Goal: Task Accomplishment & Management: Complete application form

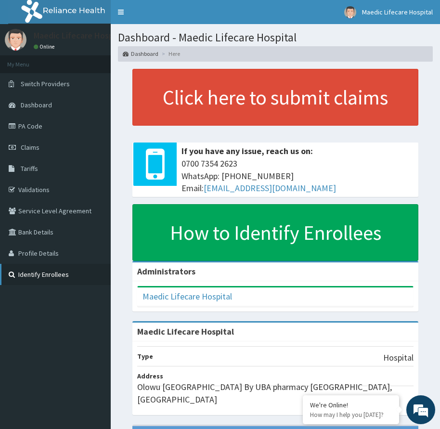
click at [44, 273] on link "Identify Enrollees" at bounding box center [55, 274] width 111 height 21
click at [174, 55] on li "Here" at bounding box center [169, 54] width 21 height 8
click at [170, 53] on li "Here" at bounding box center [169, 54] width 21 height 8
click at [41, 255] on link "Profile Details" at bounding box center [55, 252] width 111 height 21
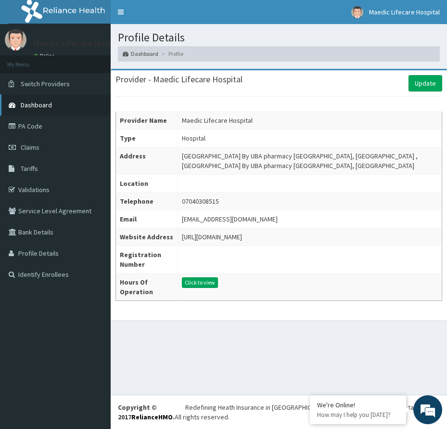
click at [54, 102] on link "Dashboard" at bounding box center [55, 104] width 111 height 21
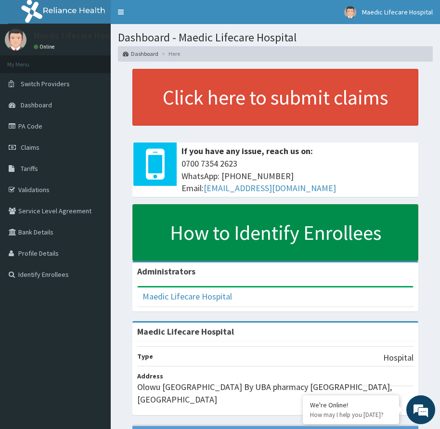
click at [220, 241] on link "How to Identify Enrollees" at bounding box center [275, 232] width 286 height 57
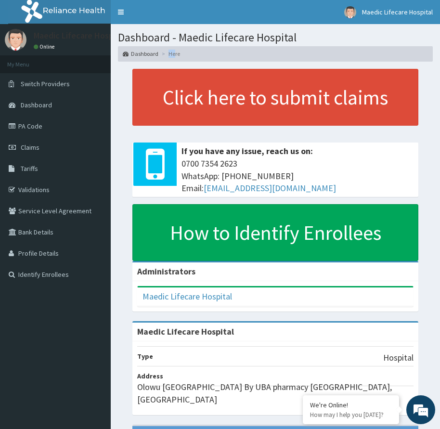
click at [175, 51] on ol "Dashboard Here" at bounding box center [275, 53] width 315 height 15
click at [176, 53] on li "Here" at bounding box center [169, 54] width 21 height 8
click at [178, 54] on li "Here" at bounding box center [169, 54] width 21 height 8
click at [179, 55] on li "Here" at bounding box center [169, 54] width 21 height 8
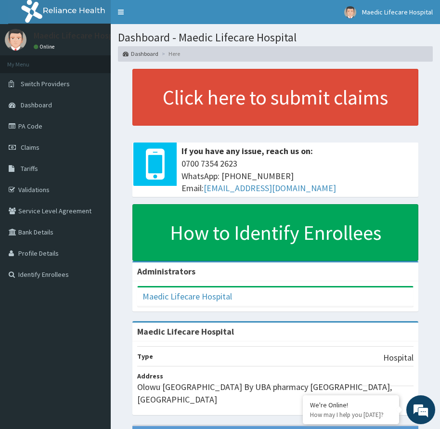
click at [145, 53] on link "Dashboard" at bounding box center [141, 54] width 36 height 8
click at [184, 60] on ol "Dashboard Here" at bounding box center [275, 53] width 315 height 15
click at [192, 51] on ol "Dashboard Here" at bounding box center [275, 53] width 315 height 15
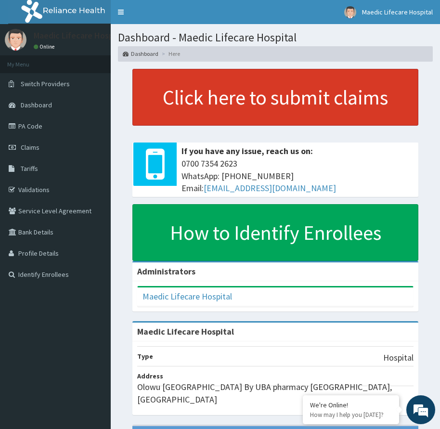
click at [250, 104] on link "Click here to submit claims" at bounding box center [275, 97] width 286 height 57
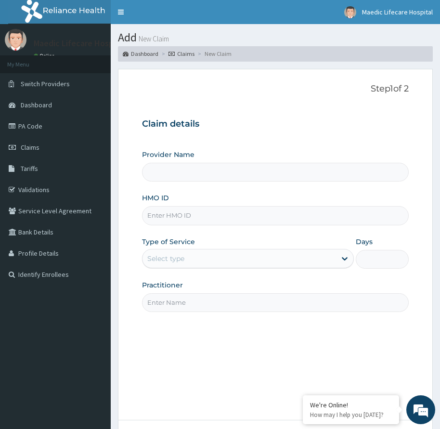
type input "Maedic Lifecare Hospital"
click at [173, 219] on input "HMO ID" at bounding box center [275, 215] width 267 height 19
type input "w"
click at [164, 218] on input "HMO ID" at bounding box center [275, 215] width 267 height 19
drag, startPoint x: 164, startPoint y: 218, endPoint x: 159, endPoint y: 220, distance: 5.0
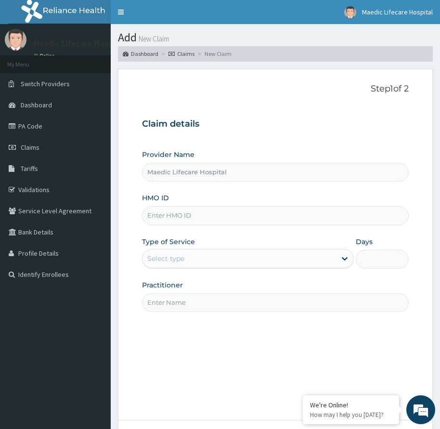
click at [159, 220] on input "HMO ID" at bounding box center [275, 215] width 267 height 19
type input "w"
type input "WPL/10090/A"
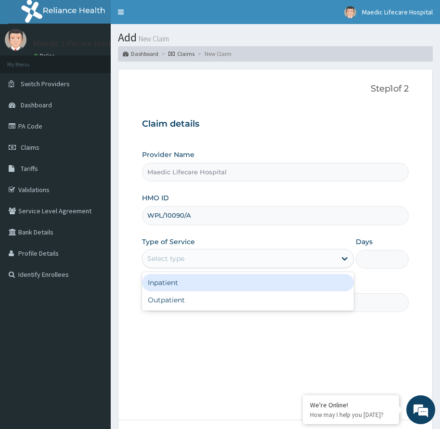
click at [172, 254] on div "Select type" at bounding box center [165, 259] width 37 height 10
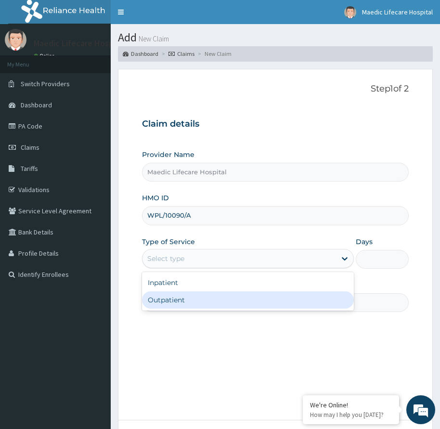
click at [179, 299] on div "Outpatient" at bounding box center [248, 299] width 212 height 17
type input "1"
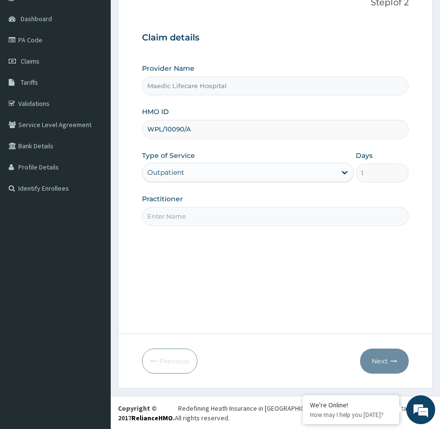
scroll to position [87, 0]
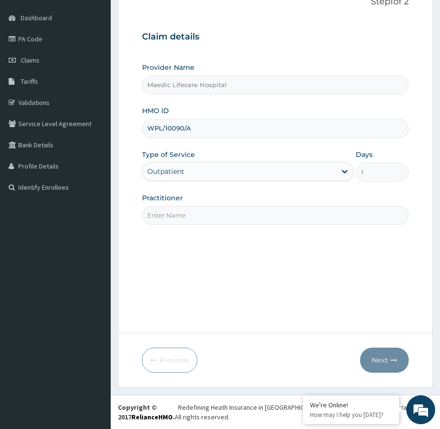
drag, startPoint x: 385, startPoint y: 362, endPoint x: 409, endPoint y: 362, distance: 24.1
click at [409, 362] on form "Step 1 of 2 Claim details Provider Name Maedic Lifecare Hospital HMO ID WPL/100…" at bounding box center [275, 185] width 315 height 406
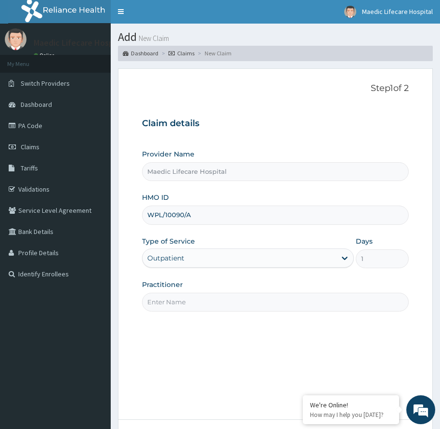
scroll to position [0, 0]
click at [149, 52] on link "Dashboard" at bounding box center [141, 54] width 36 height 8
